Goal: Task Accomplishment & Management: Use online tool/utility

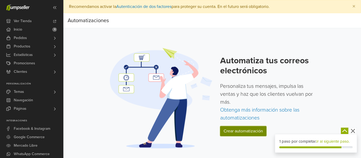
click at [239, 134] on link "Crear automatización" at bounding box center [243, 131] width 46 height 10
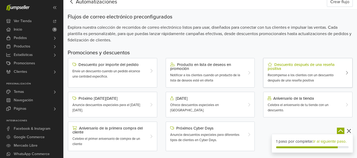
scroll to position [26, 0]
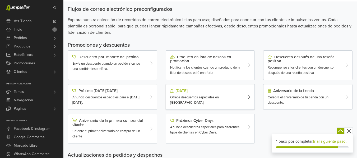
click at [219, 96] on span "Ofrece descuentos especiales en [GEOGRAPHIC_DATA]." at bounding box center [194, 101] width 49 height 10
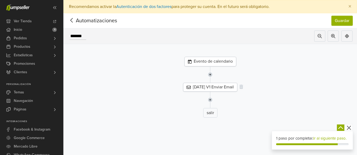
click at [216, 88] on div "[DATE] V1 Enviar Email" at bounding box center [210, 87] width 54 height 9
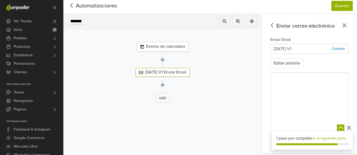
scroll to position [30, 0]
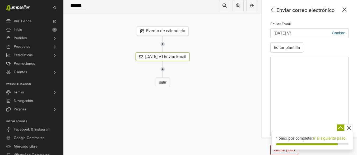
click at [351, 128] on icon "button" at bounding box center [349, 127] width 7 height 7
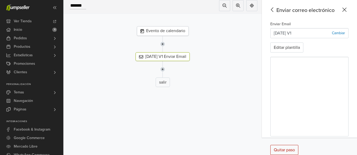
click at [347, 9] on icon at bounding box center [345, 9] width 8 height 7
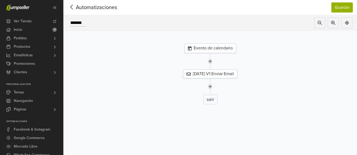
scroll to position [17, 0]
click at [20, 27] on span "Inicio" at bounding box center [18, 29] width 8 height 8
